Goal: Use online tool/utility: Utilize a website feature to perform a specific function

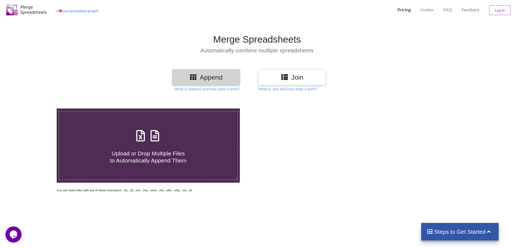
scroll to position [4, 0]
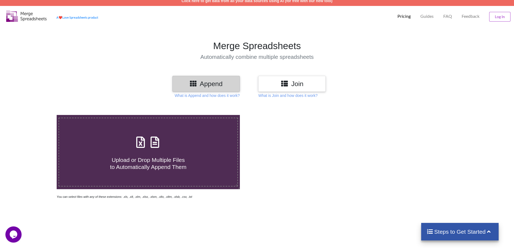
click at [150, 151] on div "Upload or Drop Multiple Files to Automatically Append Them" at bounding box center [148, 152] width 178 height 36
click at [37, 115] on input "Upload or Drop Multiple Files to Automatically Append Them" at bounding box center [37, 115] width 0 height 0
type input "C:\fakepath\[GEOGRAPHIC_DATA] Graduation Category (BPS-05 to BPS-15) merit list…"
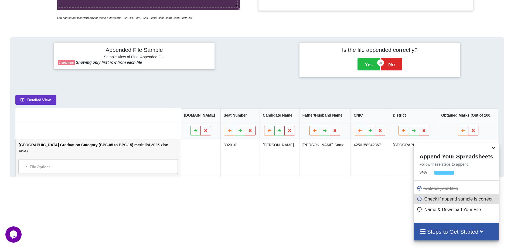
scroll to position [220, 0]
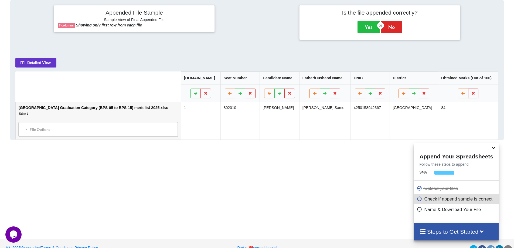
click at [494, 146] on icon at bounding box center [494, 147] width 6 height 5
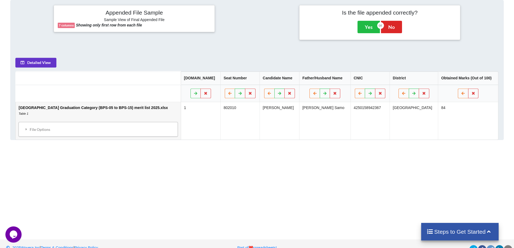
click at [490, 231] on icon at bounding box center [489, 231] width 7 height 6
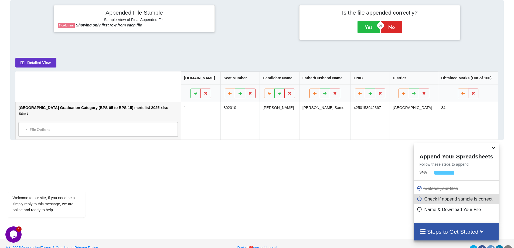
click at [461, 234] on h4 "Steps to Get Started" at bounding box center [456, 231] width 74 height 7
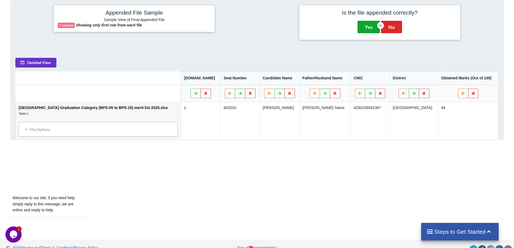
click at [370, 30] on button "Yes" at bounding box center [368, 27] width 22 height 12
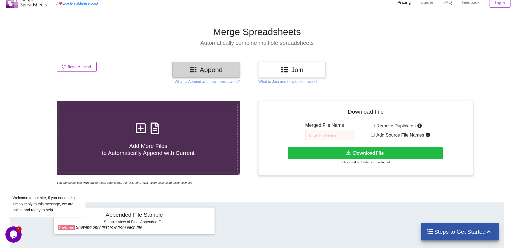
scroll to position [0, 0]
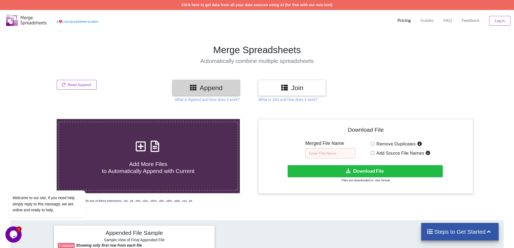
click at [316, 154] on input "text" at bounding box center [330, 153] width 50 height 10
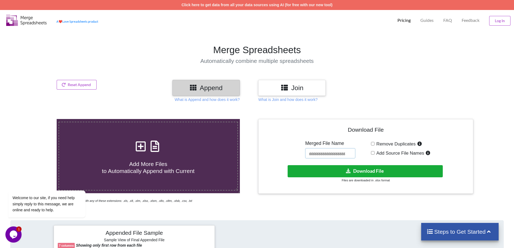
type input "ggggggggggggggggggg"
click at [327, 174] on button "Download File" at bounding box center [365, 171] width 155 height 12
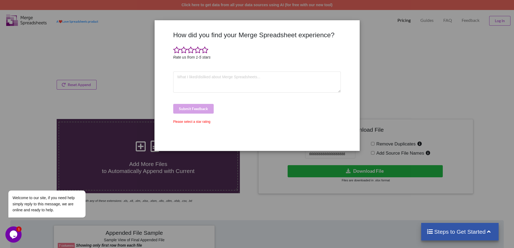
click at [386, 60] on div "How did you find your Merge Spreadsheet experience? Rate us from 1-5 stars Subm…" at bounding box center [257, 124] width 514 height 248
